Goal: Check status: Check status

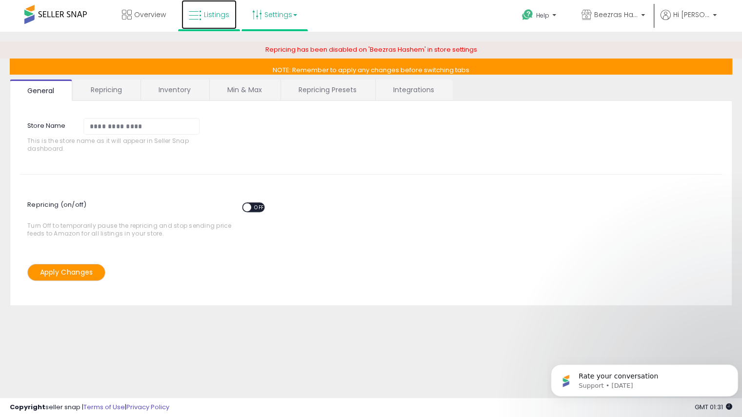
click at [195, 12] on icon at bounding box center [195, 15] width 13 height 13
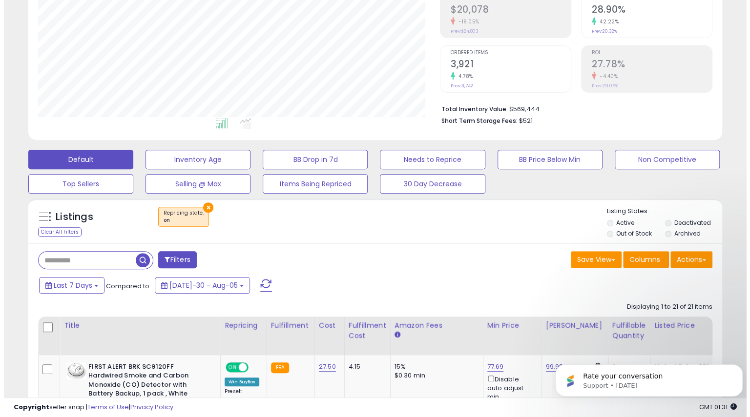
scroll to position [183, 0]
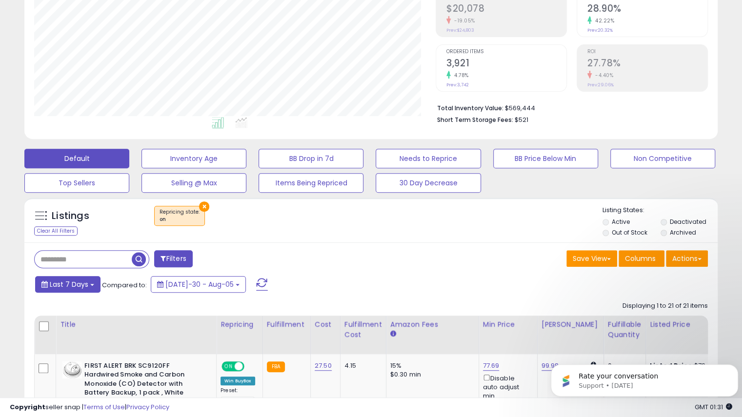
click at [66, 284] on span "Last 7 Days" at bounding box center [69, 285] width 39 height 10
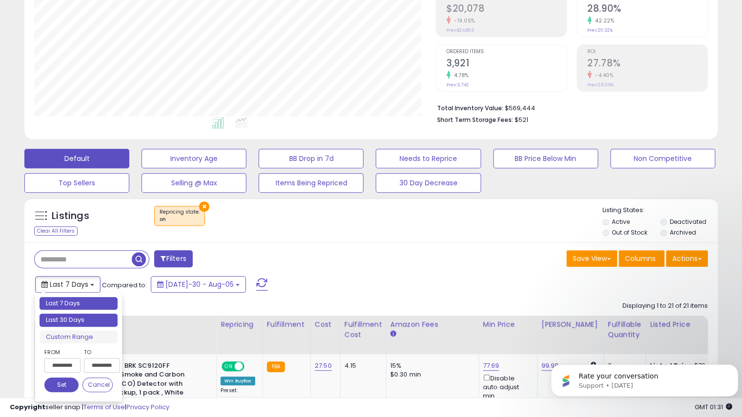
type input "**********"
click at [67, 318] on li "Last 30 Days" at bounding box center [79, 320] width 78 height 13
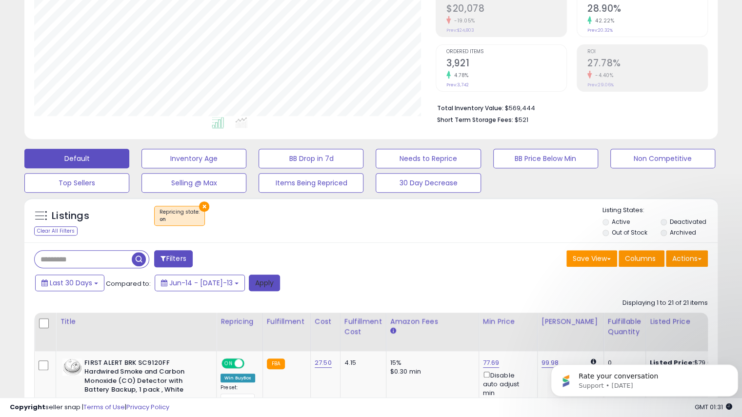
click at [252, 284] on button "Apply" at bounding box center [264, 283] width 31 height 17
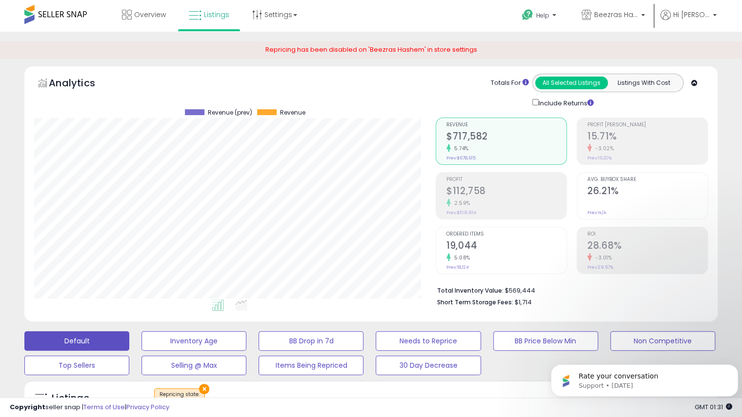
click at [589, 152] on div "-3.02%" at bounding box center [648, 148] width 120 height 9
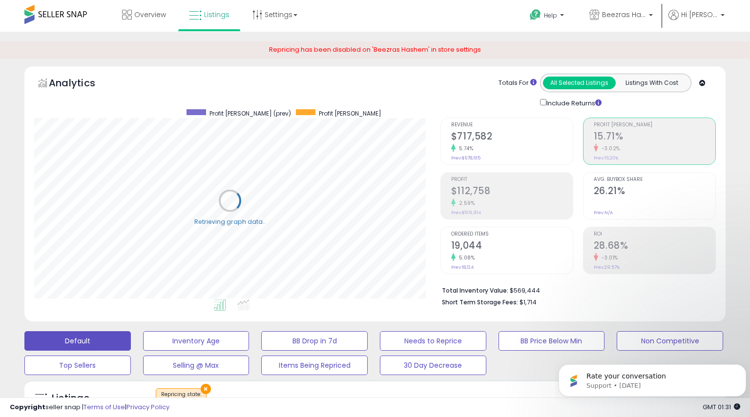
scroll to position [487851, 487650]
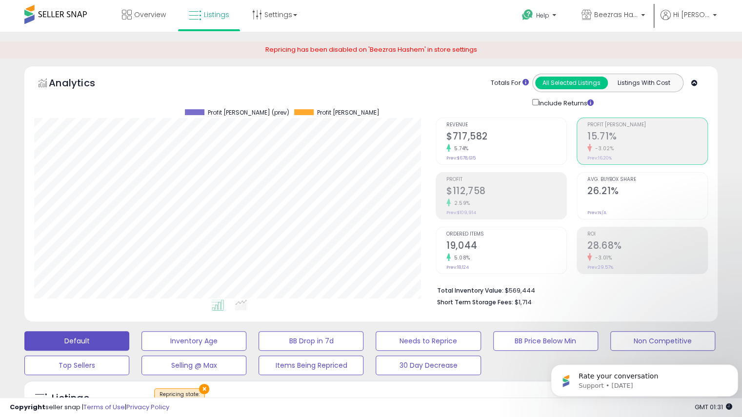
click at [495, 215] on div "Profit $112,758 2.59% Prev: $109,914" at bounding box center [507, 195] width 120 height 44
